Goal: Book appointment/travel/reservation

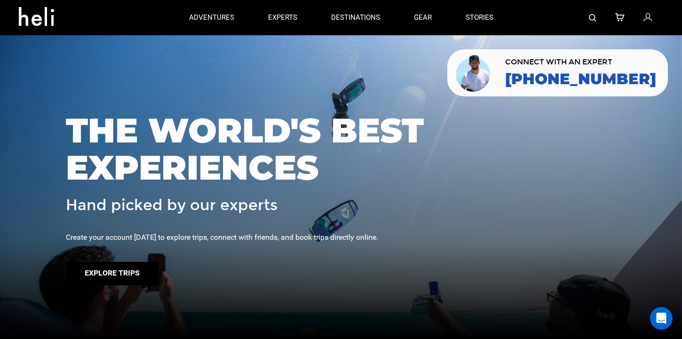
click at [132, 276] on button "Explore Trips" at bounding box center [112, 274] width 93 height 24
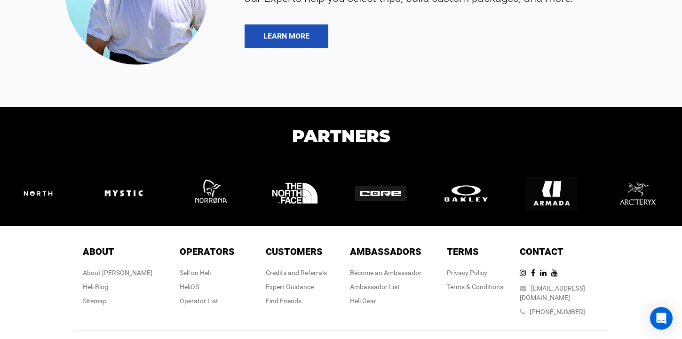
scroll to position [244, 0]
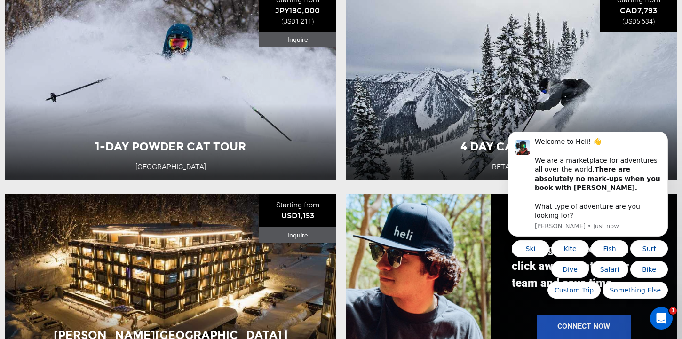
scroll to position [527, 0]
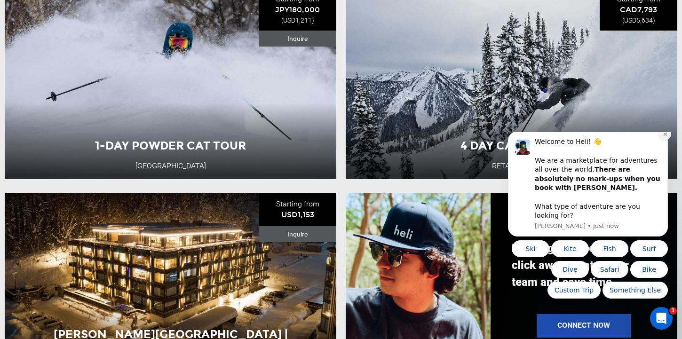
click at [663, 137] on icon "Dismiss notification" at bounding box center [665, 134] width 5 height 5
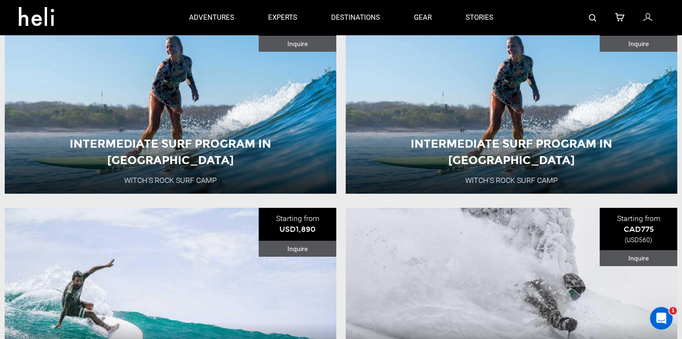
scroll to position [0, 0]
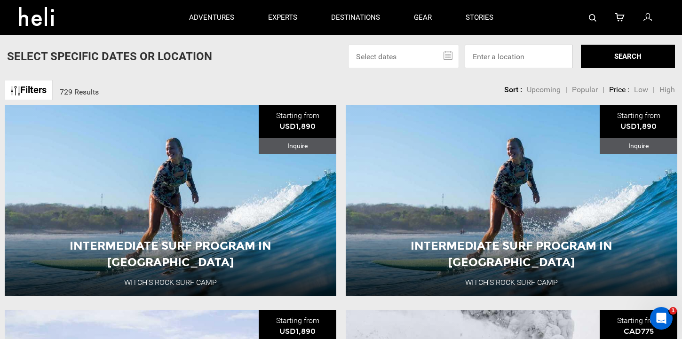
click at [487, 54] on input at bounding box center [519, 57] width 108 height 24
click at [487, 54] on input "egypt" at bounding box center [519, 57] width 108 height 24
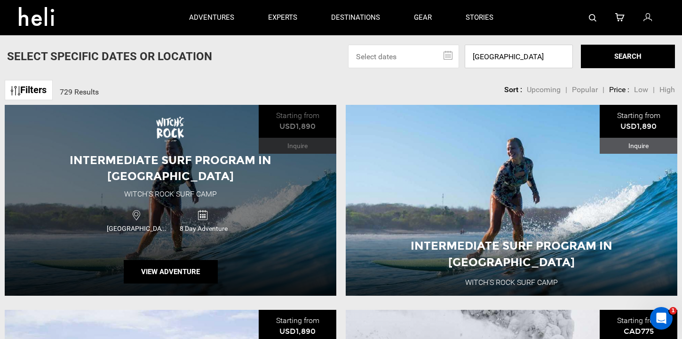
type input "egypt"
click at [231, 224] on span "8 Day Adventure" at bounding box center [204, 228] width 66 height 9
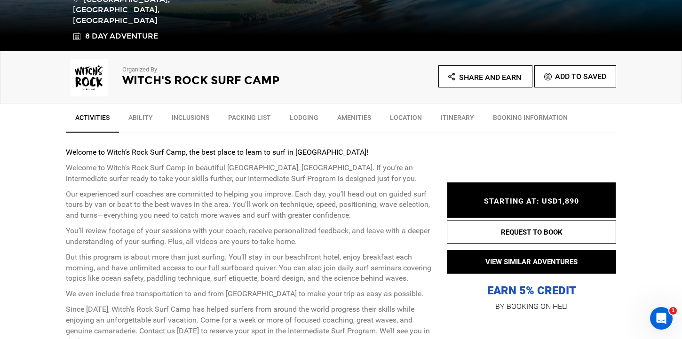
scroll to position [269, 0]
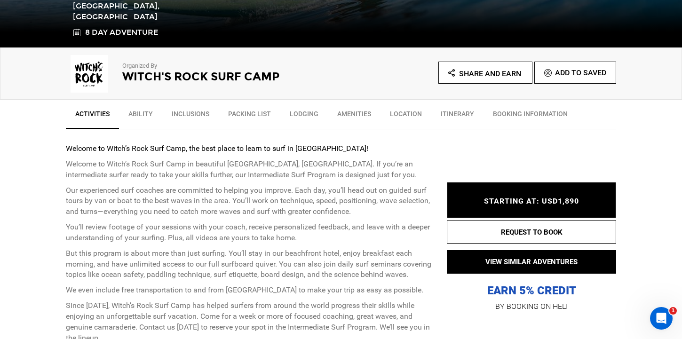
click at [200, 114] on link "Inclusions" at bounding box center [190, 116] width 56 height 24
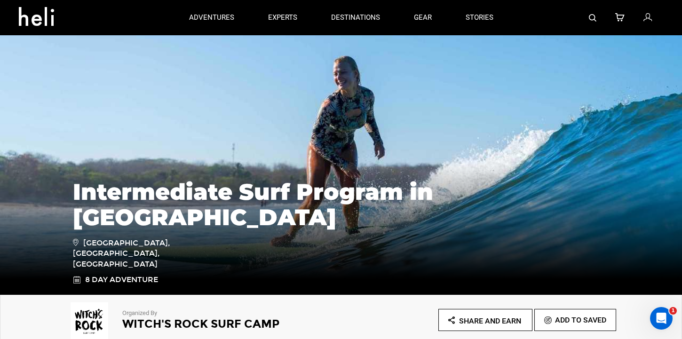
scroll to position [21, 0]
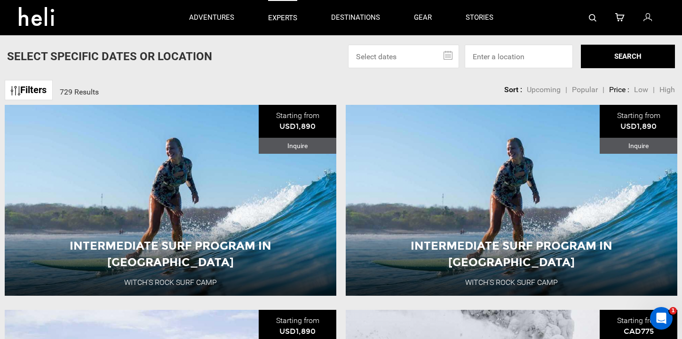
click at [284, 17] on p "experts" at bounding box center [282, 18] width 29 height 10
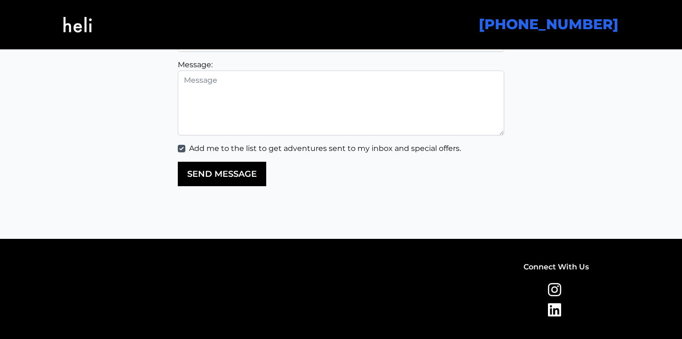
scroll to position [2304, 0]
